Goal: Task Accomplishment & Management: Manage account settings

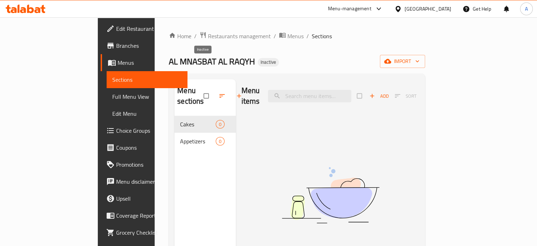
click at [258, 59] on span "Inactive" at bounding box center [268, 62] width 21 height 6
click at [118, 61] on span "Menus" at bounding box center [150, 62] width 64 height 8
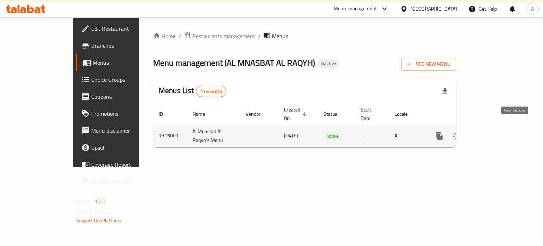
click at [494, 131] on icon "enhanced table" at bounding box center [490, 135] width 8 height 8
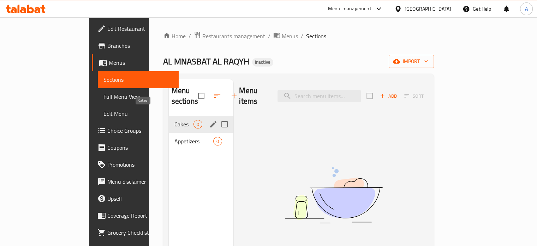
click at [175, 120] on span "Cakes" at bounding box center [184, 124] width 19 height 8
click at [169, 132] on div "Appetizers 0" at bounding box center [201, 140] width 65 height 17
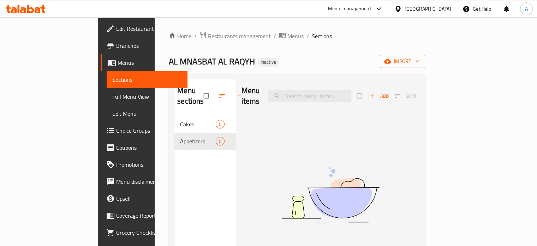
click at [405, 11] on div at bounding box center [400, 9] width 10 height 8
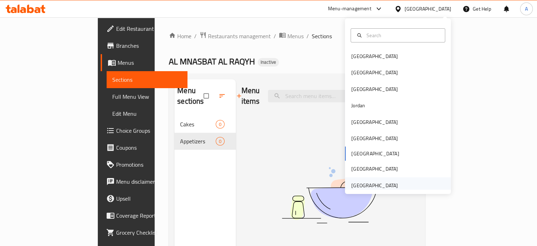
click at [371, 183] on div "[GEOGRAPHIC_DATA]" at bounding box center [375, 185] width 47 height 8
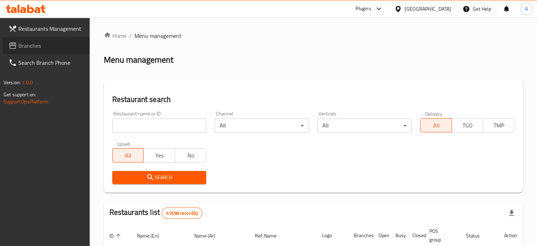
click at [39, 46] on span "Branches" at bounding box center [51, 45] width 66 height 8
